Goal: Information Seeking & Learning: Find specific fact

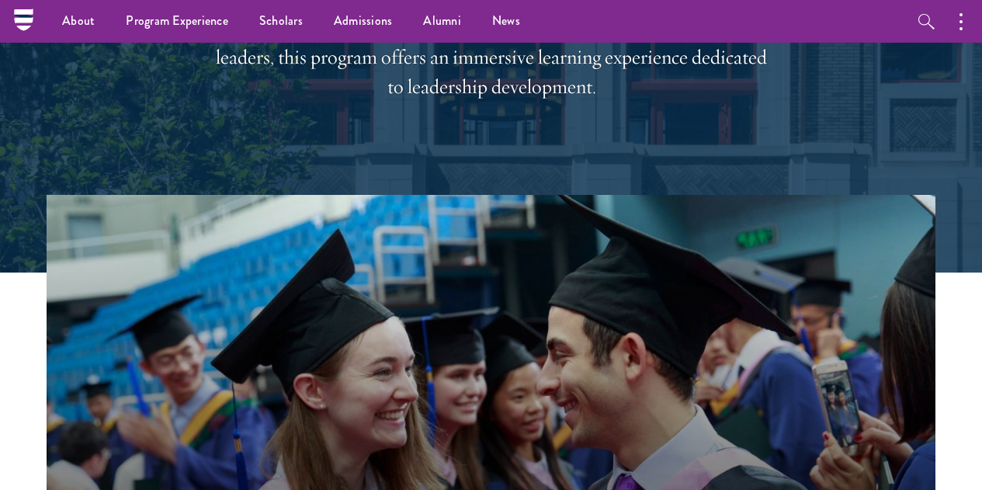
scroll to position [165, 0]
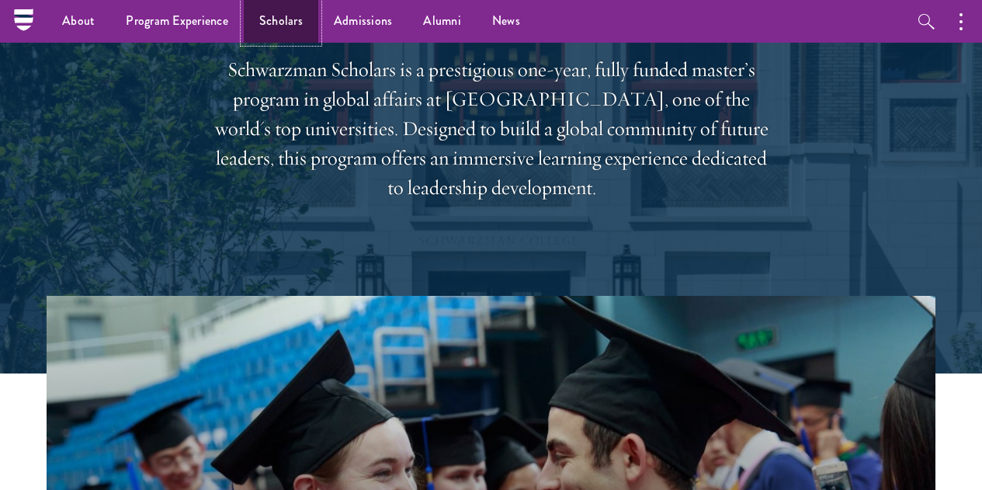
click at [302, 28] on link "Scholars" at bounding box center [281, 21] width 74 height 43
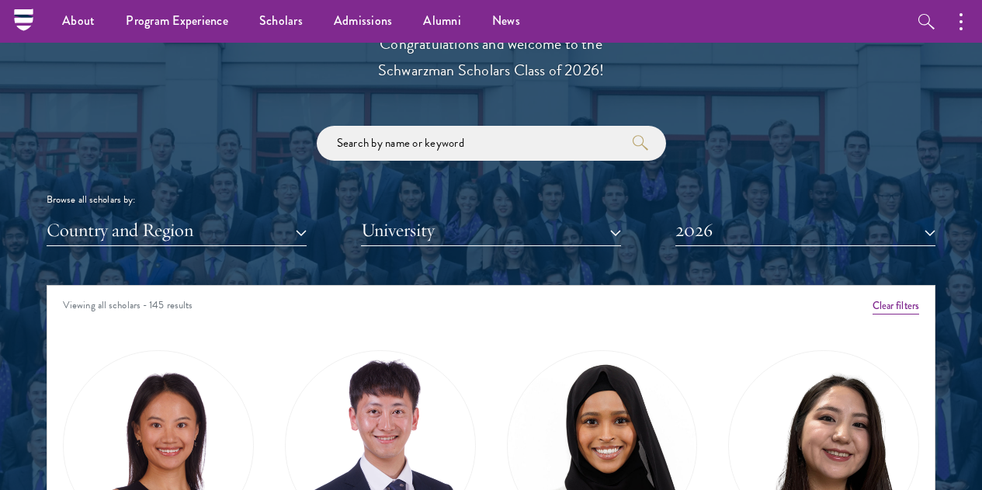
scroll to position [1738, 0]
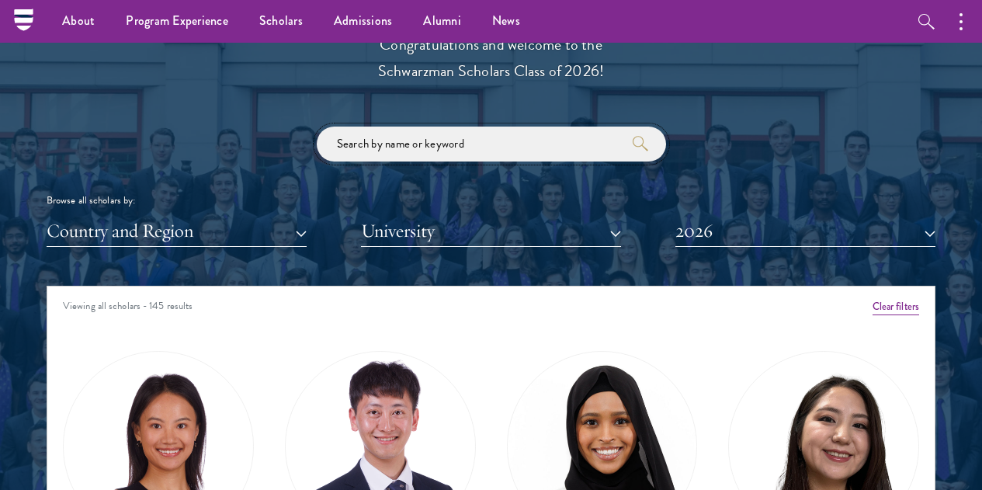
click at [443, 126] on input "search" at bounding box center [491, 143] width 349 height 35
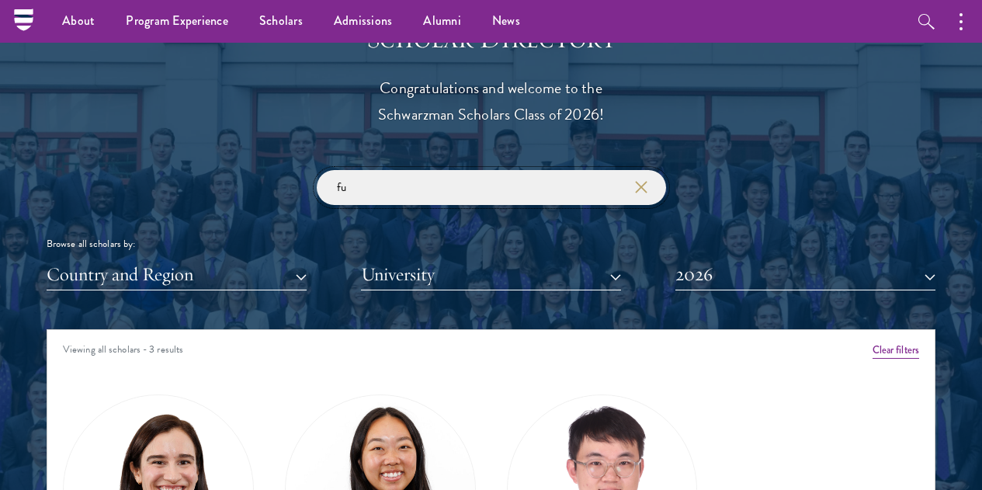
scroll to position [1694, 0]
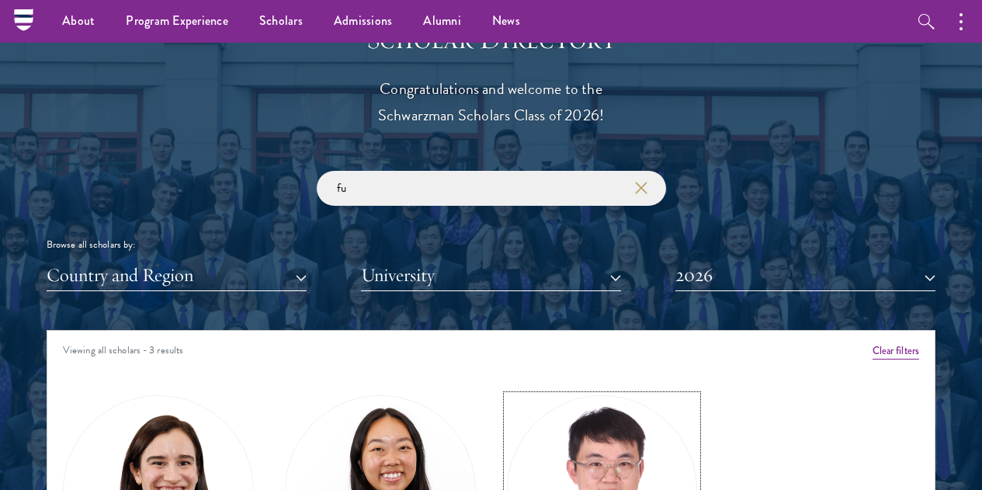
click at [508, 404] on img at bounding box center [602, 490] width 189 height 189
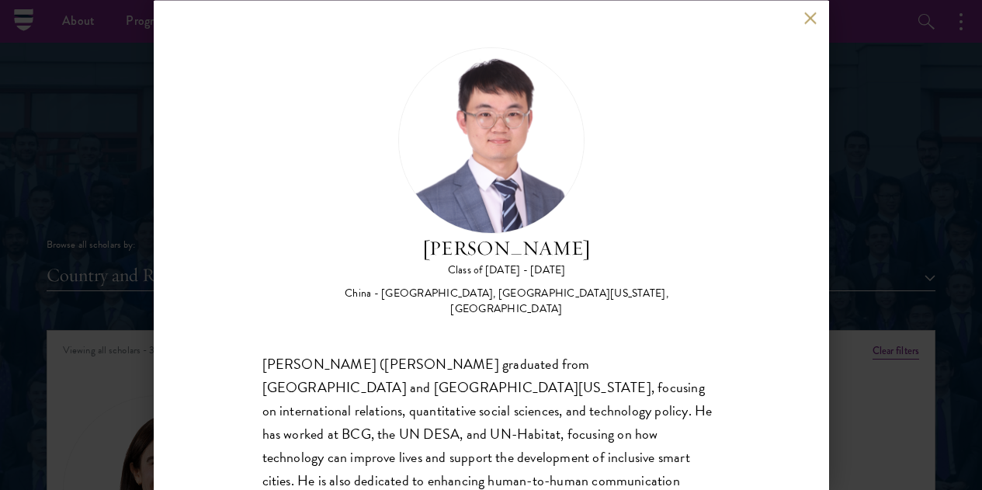
click at [803, 9] on div "[PERSON_NAME] Class of [DATE] - [DATE] [GEOGRAPHIC_DATA] - [GEOGRAPHIC_DATA], […" at bounding box center [491, 245] width 675 height 490
click at [803, 17] on div "[PERSON_NAME] Class of [DATE] - [DATE] [GEOGRAPHIC_DATA] - [GEOGRAPHIC_DATA], […" at bounding box center [491, 245] width 675 height 490
click at [811, 19] on button at bounding box center [810, 18] width 13 height 13
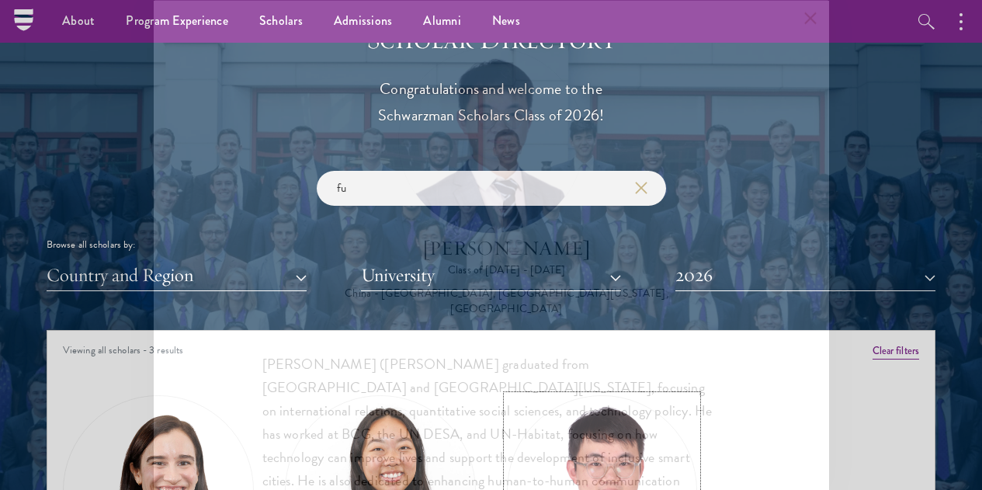
scroll to position [1814, 0]
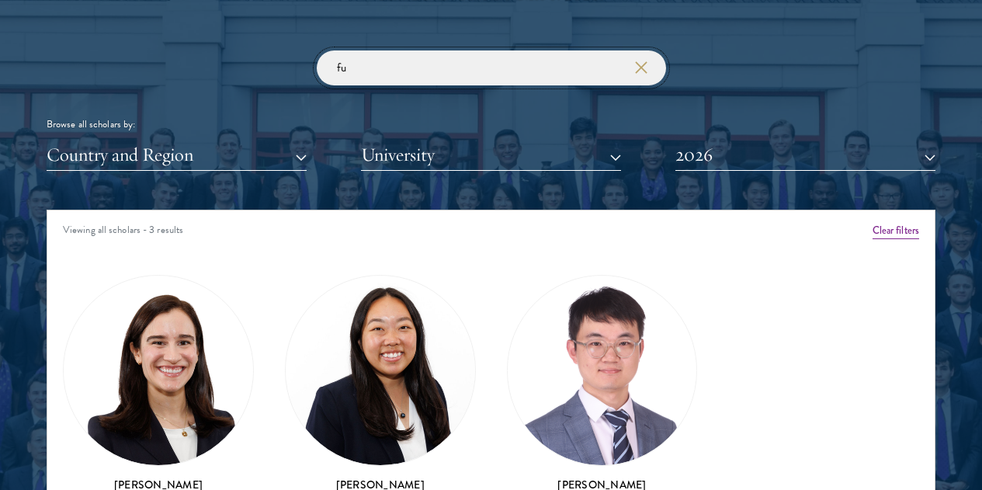
click at [393, 50] on input "fu" at bounding box center [491, 67] width 349 height 35
type input "f"
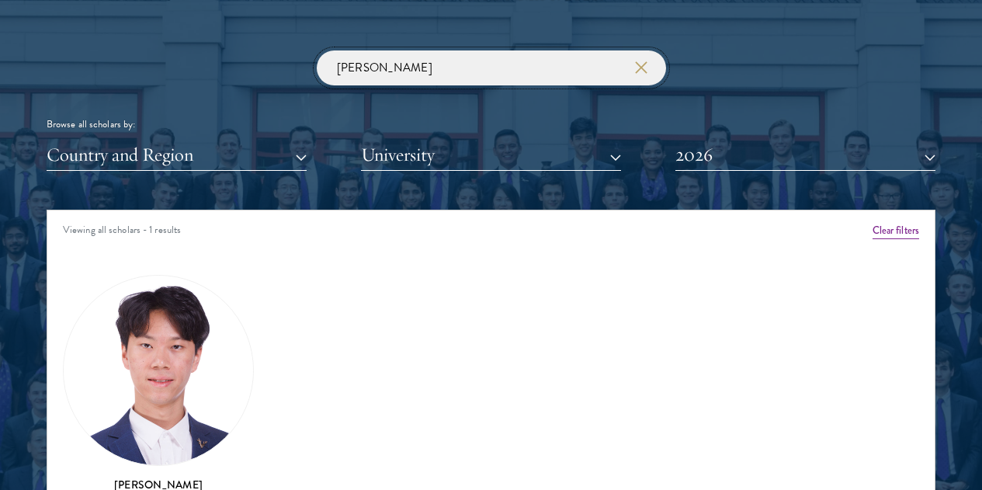
type input "[PERSON_NAME]"
click at [213, 298] on img at bounding box center [158, 369] width 189 height 189
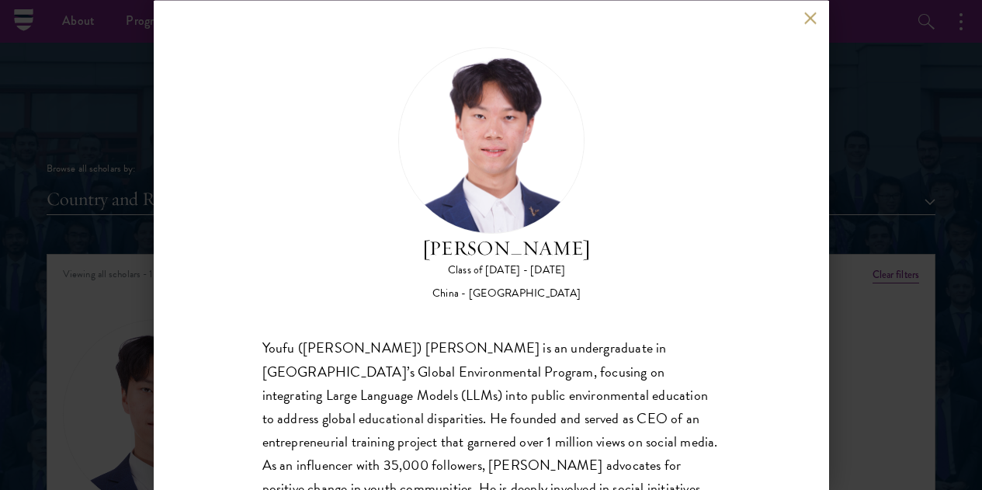
scroll to position [1716, 0]
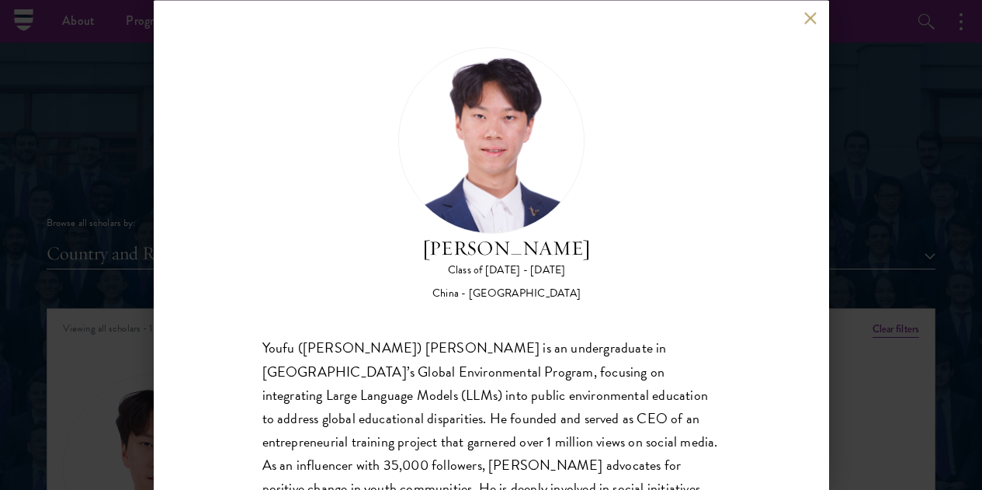
click at [812, 17] on button at bounding box center [810, 18] width 13 height 13
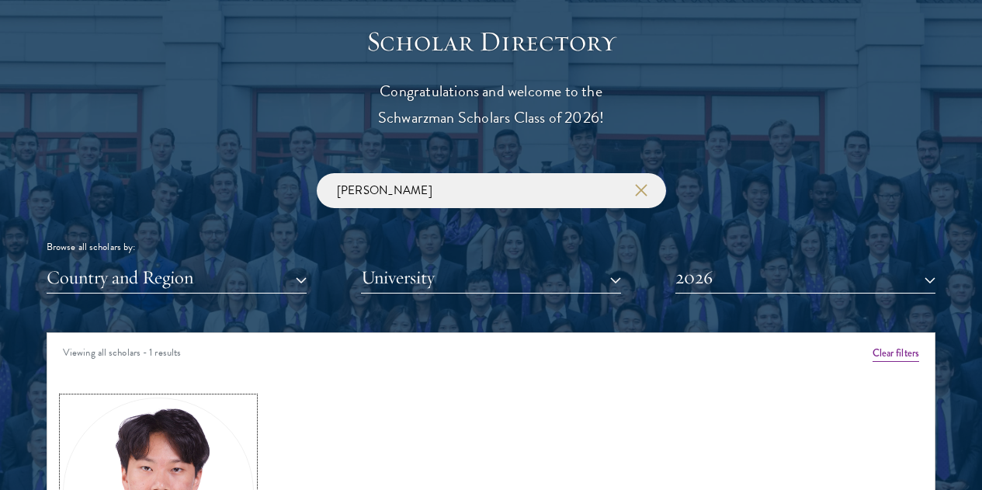
scroll to position [1703, 0]
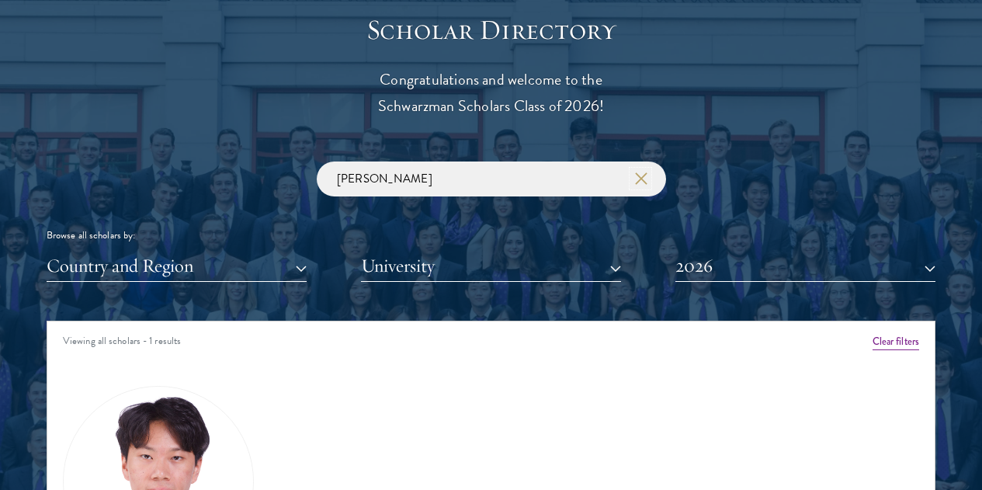
click at [639, 172] on icon "button" at bounding box center [641, 178] width 12 height 12
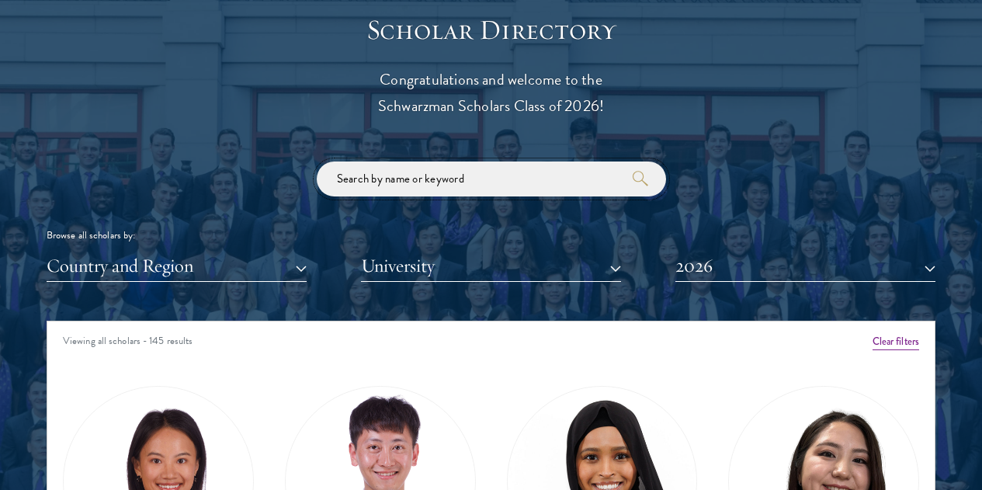
click at [441, 161] on input "search" at bounding box center [491, 178] width 349 height 35
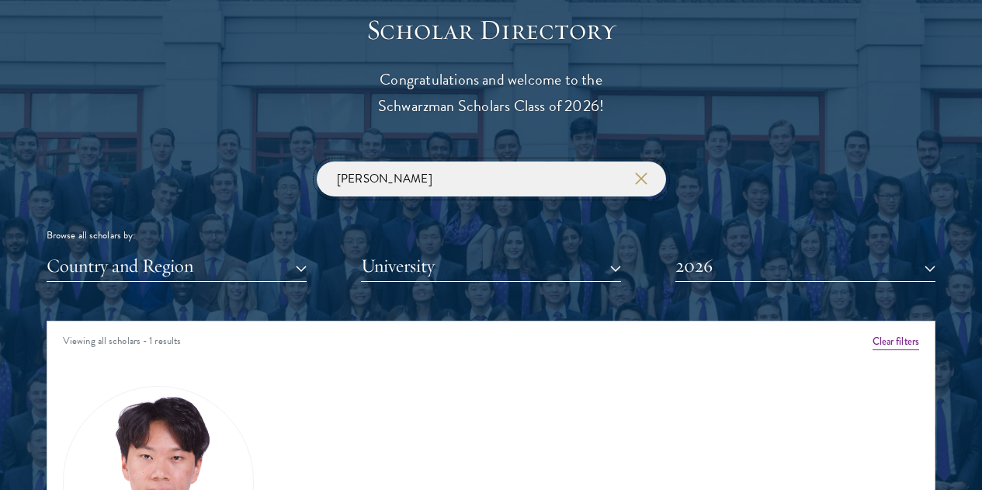
type input "[PERSON_NAME]"
